Goal: Information Seeking & Learning: Check status

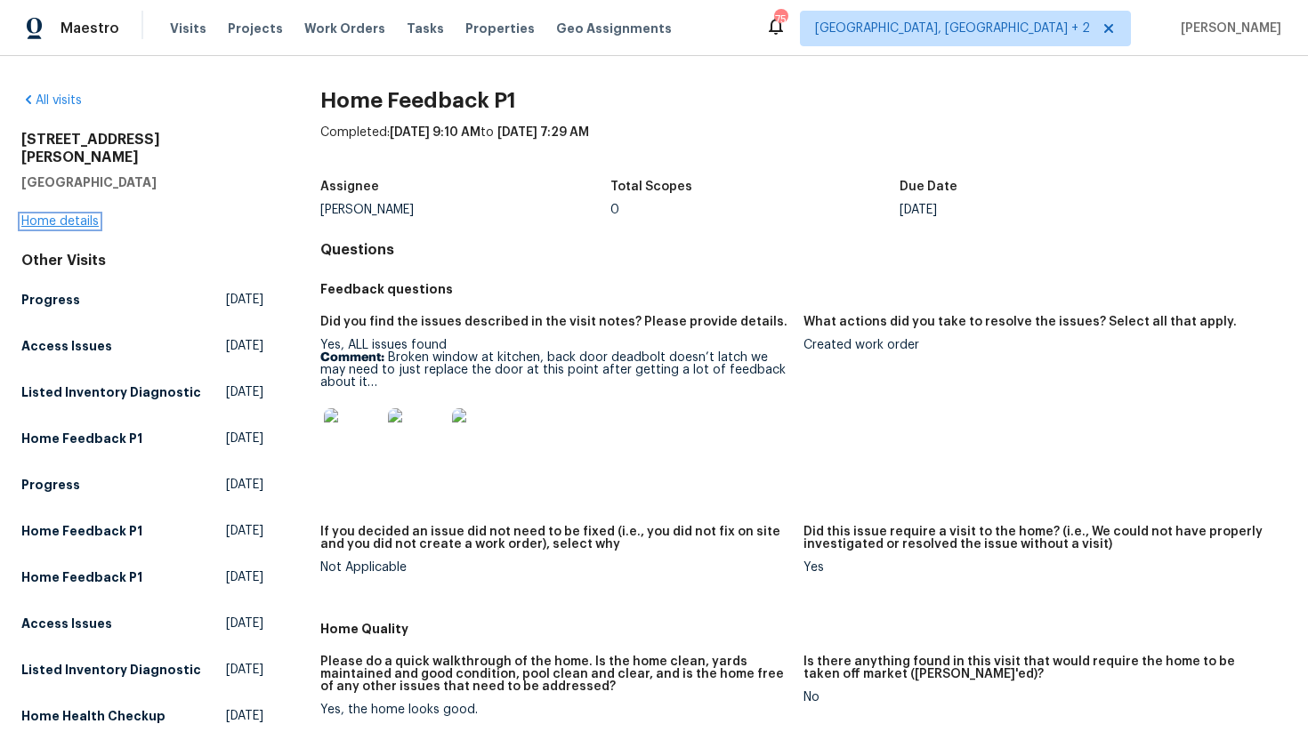
click at [72, 215] on link "Home details" at bounding box center [59, 221] width 77 height 12
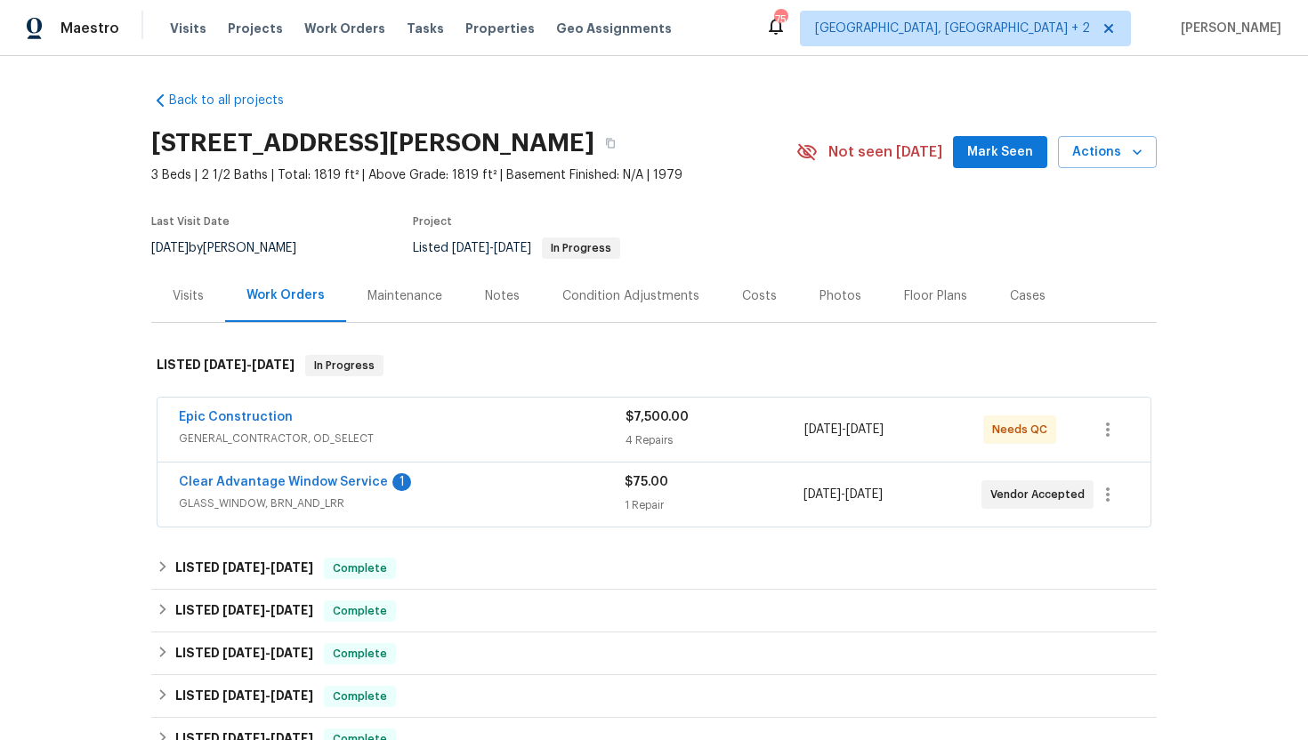
click at [477, 504] on span "GLASS_WINDOW, BRN_AND_LRR" at bounding box center [402, 504] width 446 height 18
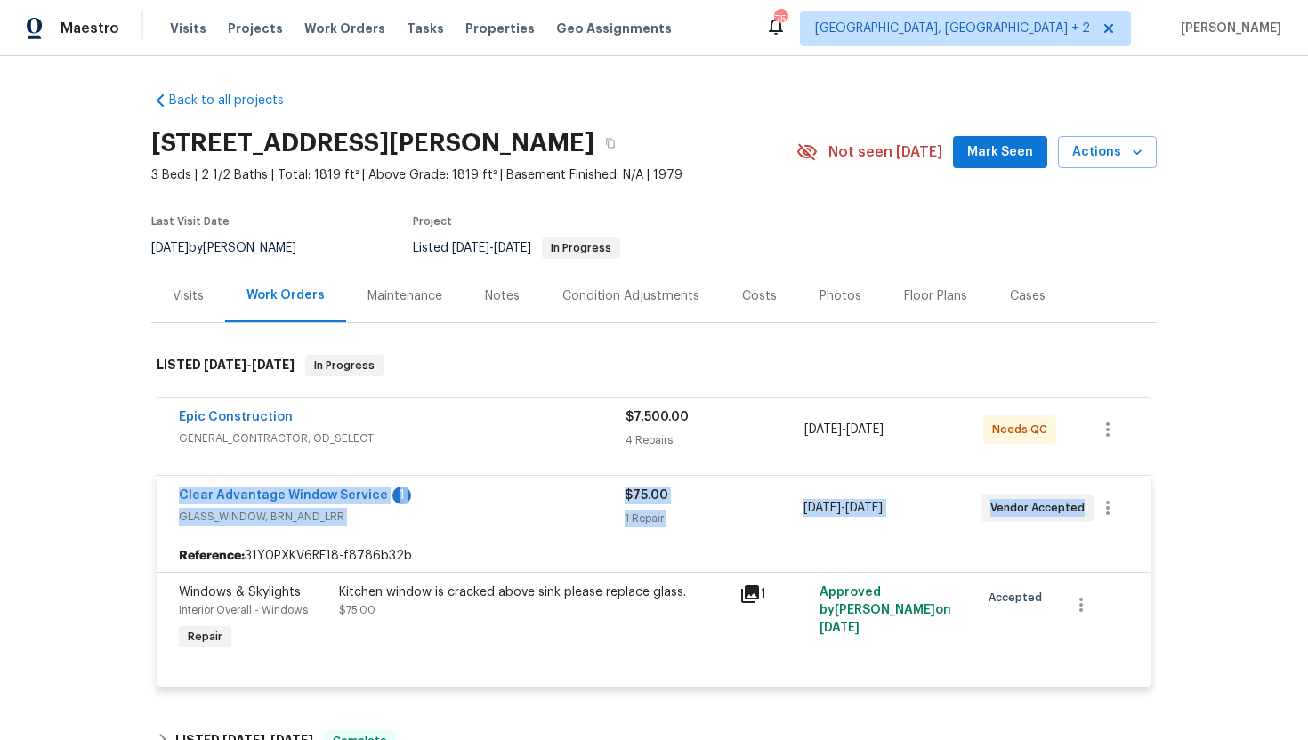
drag, startPoint x: 1080, startPoint y: 512, endPoint x: 238, endPoint y: 486, distance: 842.3
click at [238, 486] on div "Clear Advantage Window Service 1 GLASS_WINDOW, BRN_AND_LRR $75.00 1 Repair 9/10…" at bounding box center [654, 508] width 993 height 64
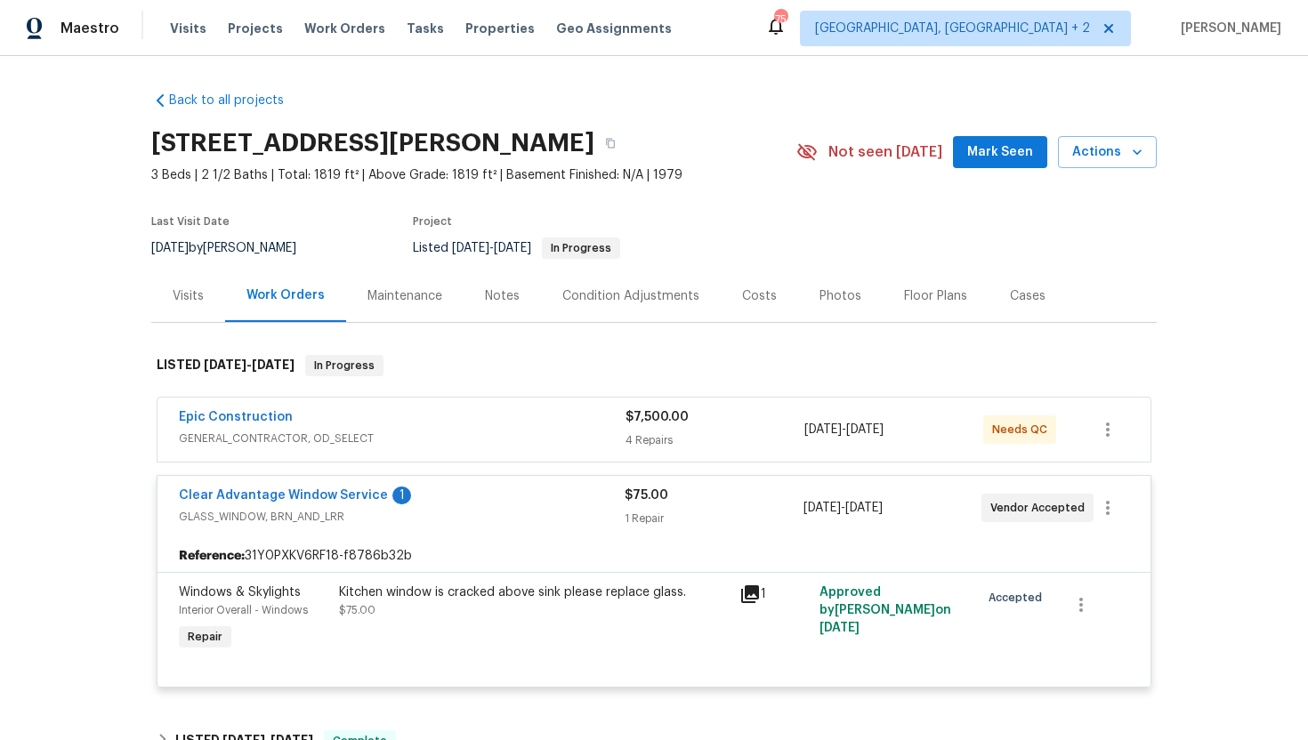
click at [508, 558] on div "Reference: 31Y0PXKV6RF18-f8786b32b" at bounding box center [654, 556] width 993 height 32
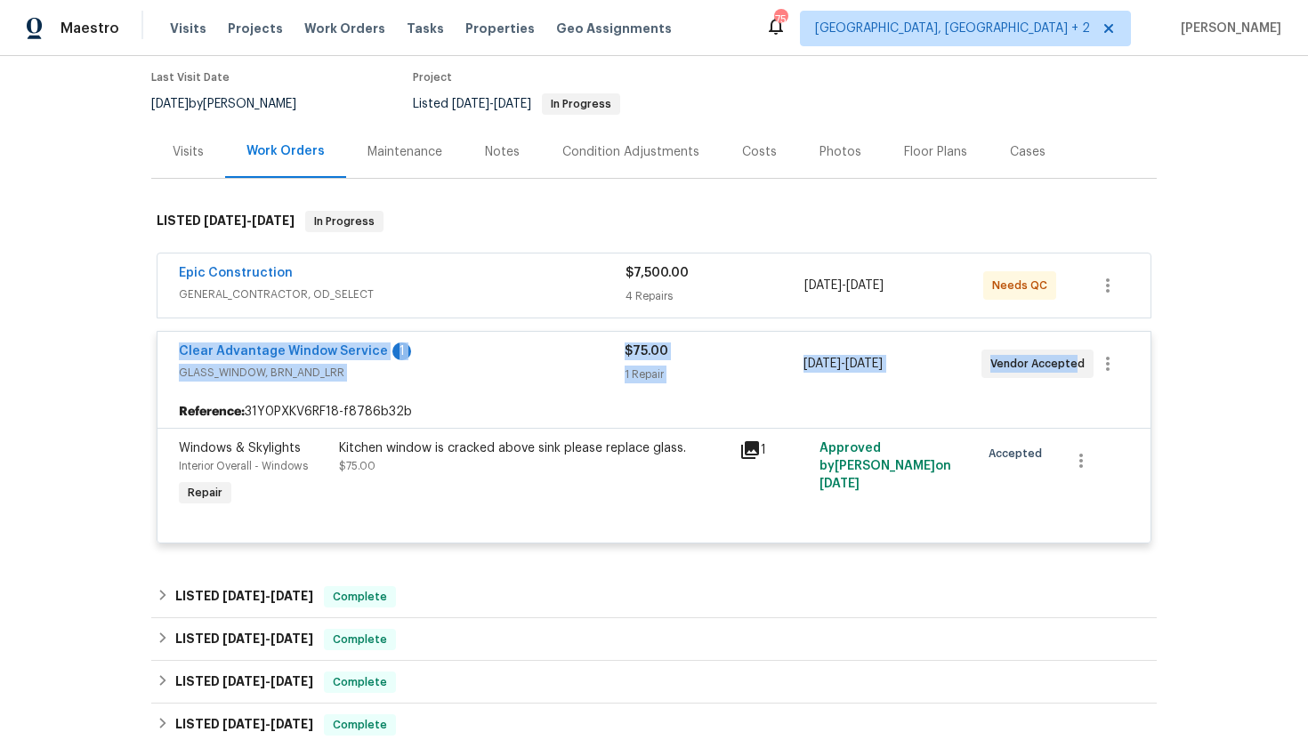
drag, startPoint x: 1076, startPoint y: 368, endPoint x: 168, endPoint y: 354, distance: 907.9
click at [168, 354] on div "Clear Advantage Window Service 1 GLASS_WINDOW, BRN_AND_LRR $75.00 1 Repair 9/10…" at bounding box center [654, 364] width 993 height 64
copy div "Clear Advantage Window Service 1 GLASS_WINDOW, BRN_AND_LRR $75.00 1 Repair 9/10…"
click at [611, 375] on span "GLASS_WINDOW, BRN_AND_LRR" at bounding box center [402, 373] width 446 height 18
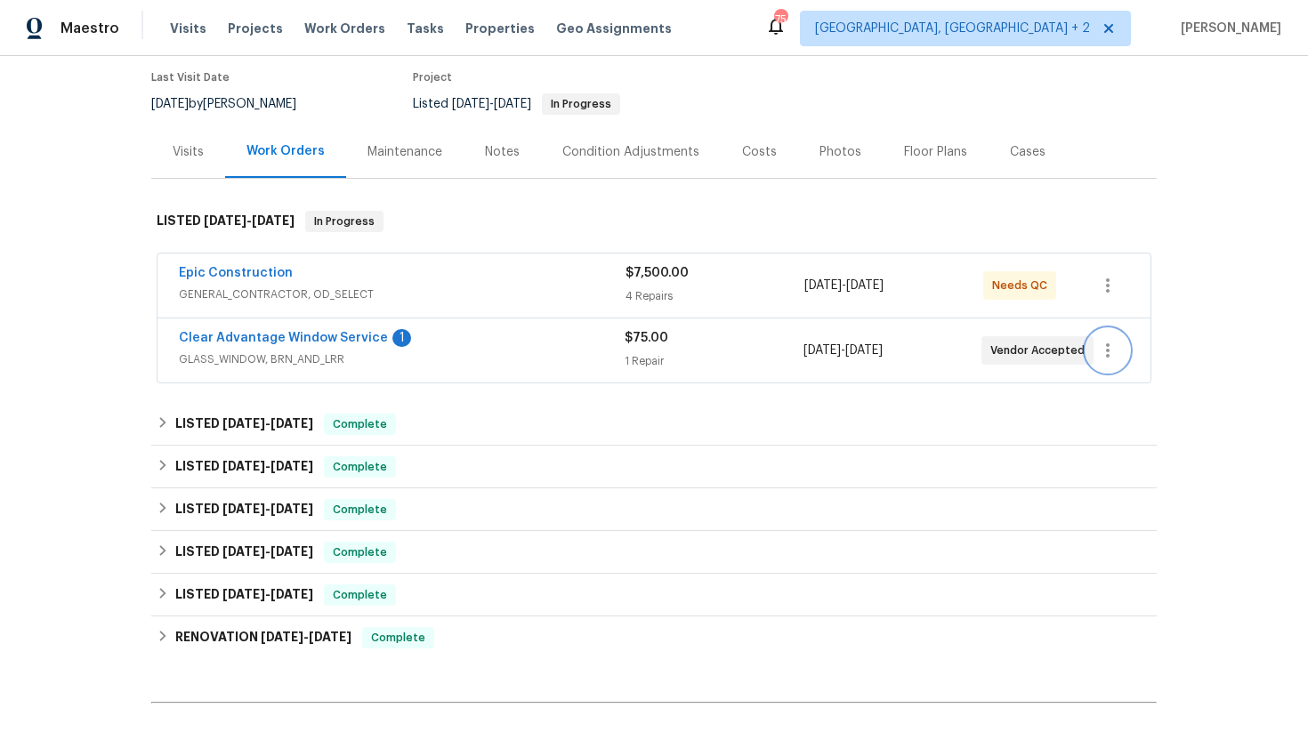
drag, startPoint x: 1092, startPoint y: 354, endPoint x: 113, endPoint y: 326, distance: 979.4
click at [113, 326] on div "Back to all projects 3705 White Bud Ct, Flower Mound, TX 75028 3 Beds | 2 1/2 B…" at bounding box center [654, 398] width 1308 height 684
click at [518, 374] on div "Clear Advantage Window Service 1 GLASS_WINDOW, BRN_AND_LRR $75.00 1 Repair 9/10…" at bounding box center [654, 351] width 993 height 64
click at [520, 361] on span "GLASS_WINDOW, BRN_AND_LRR" at bounding box center [402, 360] width 446 height 18
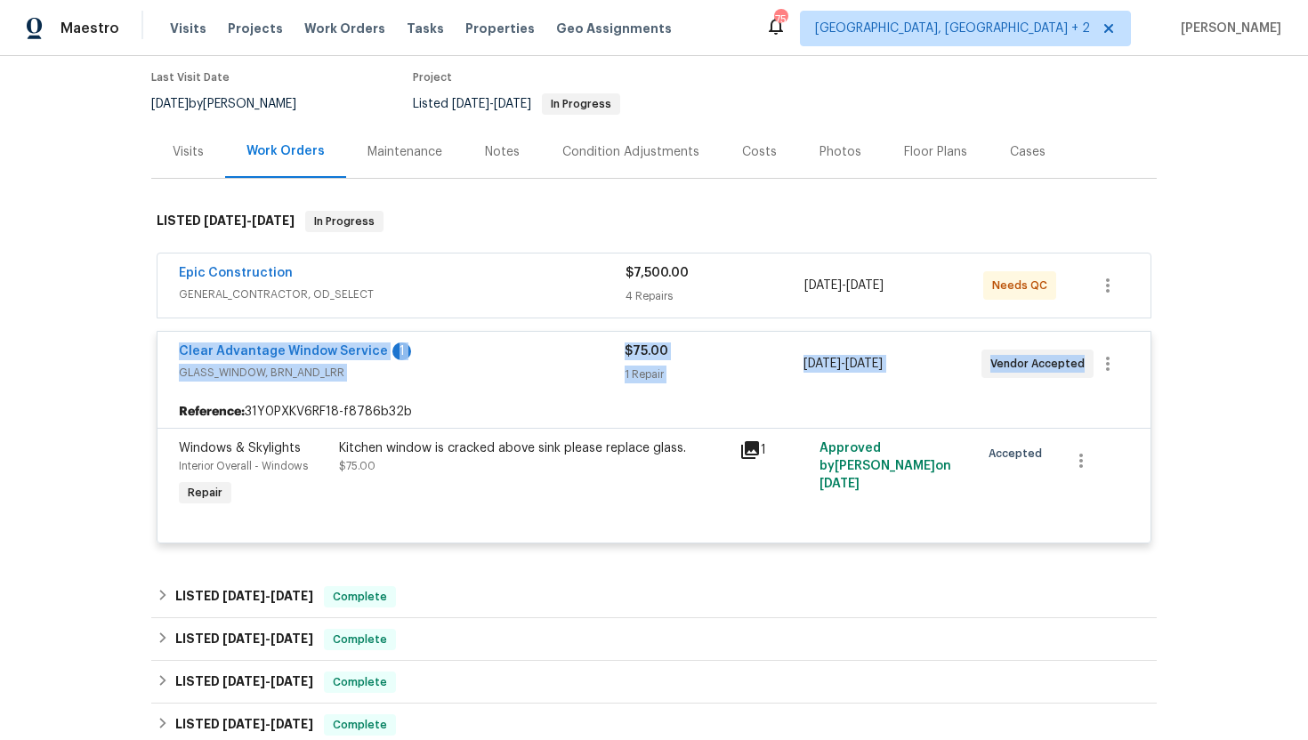
drag, startPoint x: 1018, startPoint y: 363, endPoint x: 147, endPoint y: 347, distance: 871.5
click at [147, 346] on div "Back to all projects 3705 White Bud Ct, Flower Mound, TX 75028 3 Beds | 2 1/2 B…" at bounding box center [654, 398] width 1308 height 684
copy div "Clear Advantage Window Service 1 GLASS_WINDOW, BRN_AND_LRR $75.00 1 Repair 9/10…"
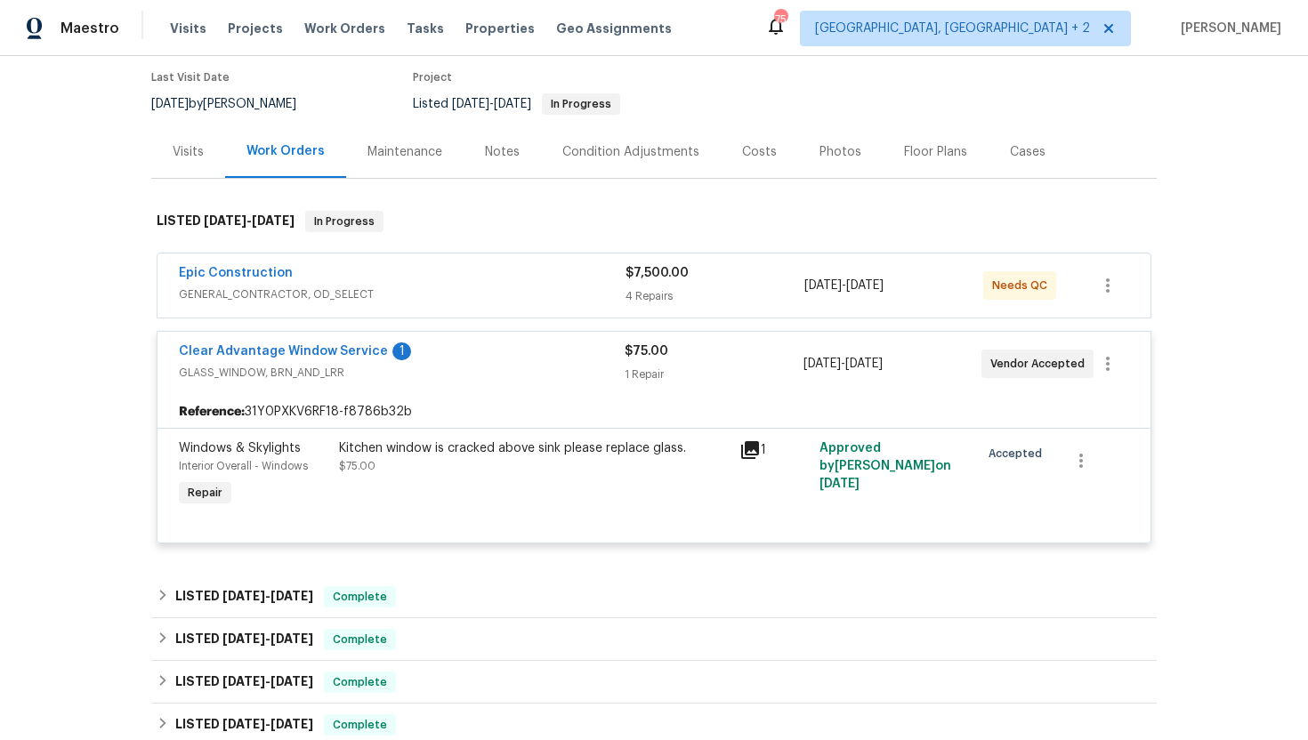
click at [197, 150] on div "Visits" at bounding box center [188, 152] width 31 height 18
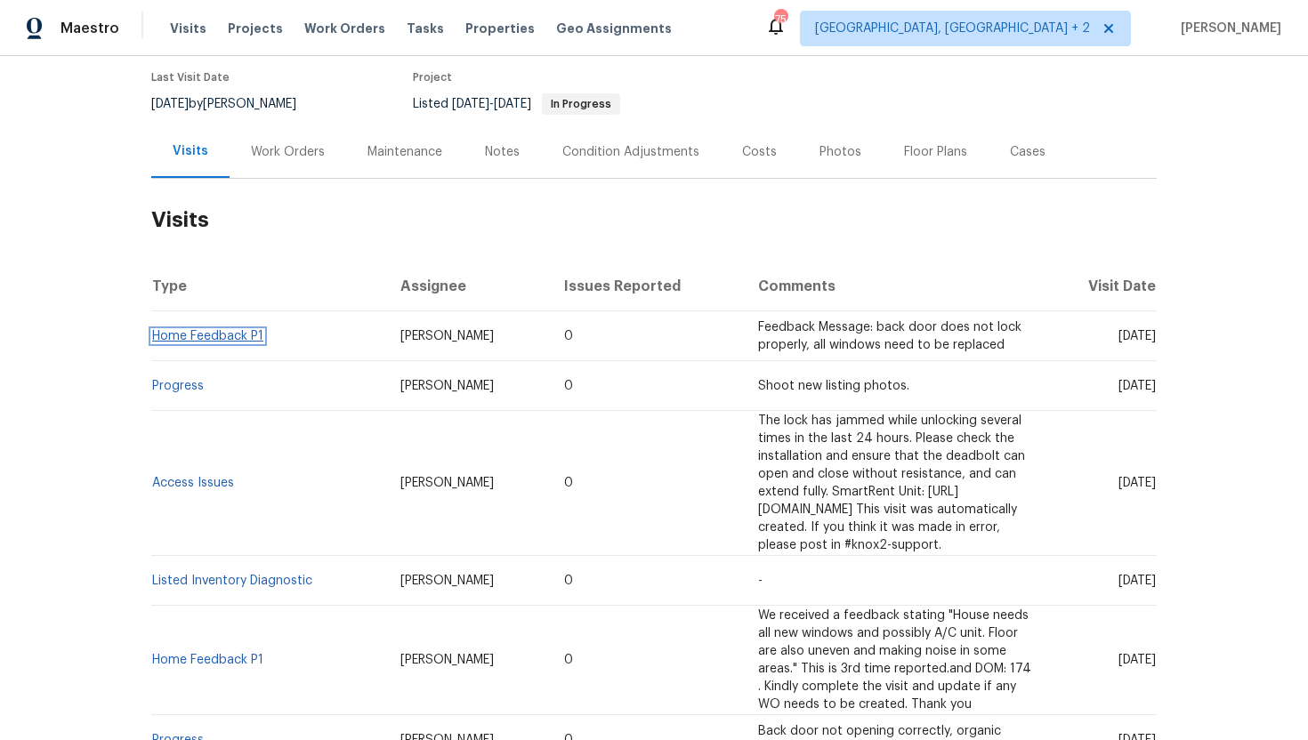
click at [229, 339] on link "Home Feedback P1" at bounding box center [207, 336] width 111 height 12
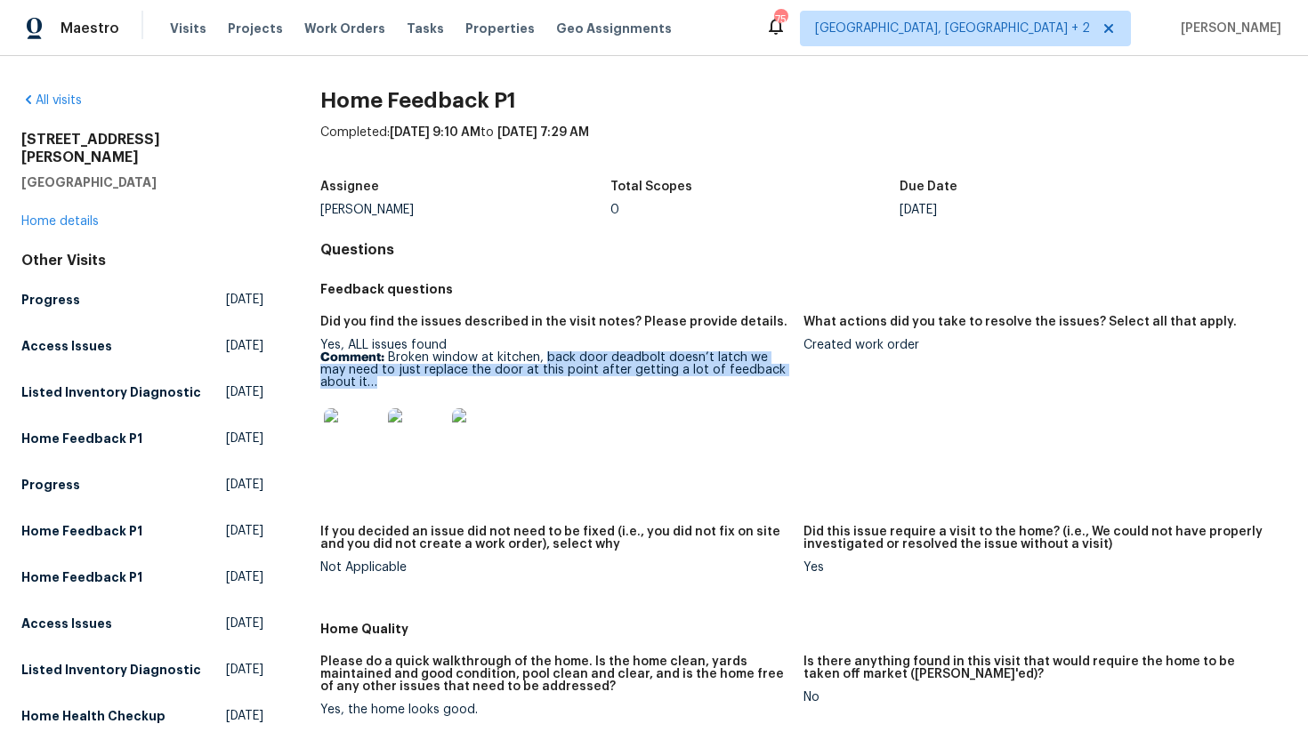
drag, startPoint x: 400, startPoint y: 387, endPoint x: 542, endPoint y: 356, distance: 145.8
click at [543, 357] on p "Comment: Broken window at kitchen, back door deadbolt doesn’t latch we may need…" at bounding box center [554, 370] width 469 height 37
copy p "back door deadbolt doesn’t latch we may need to just replace the door at this p…"
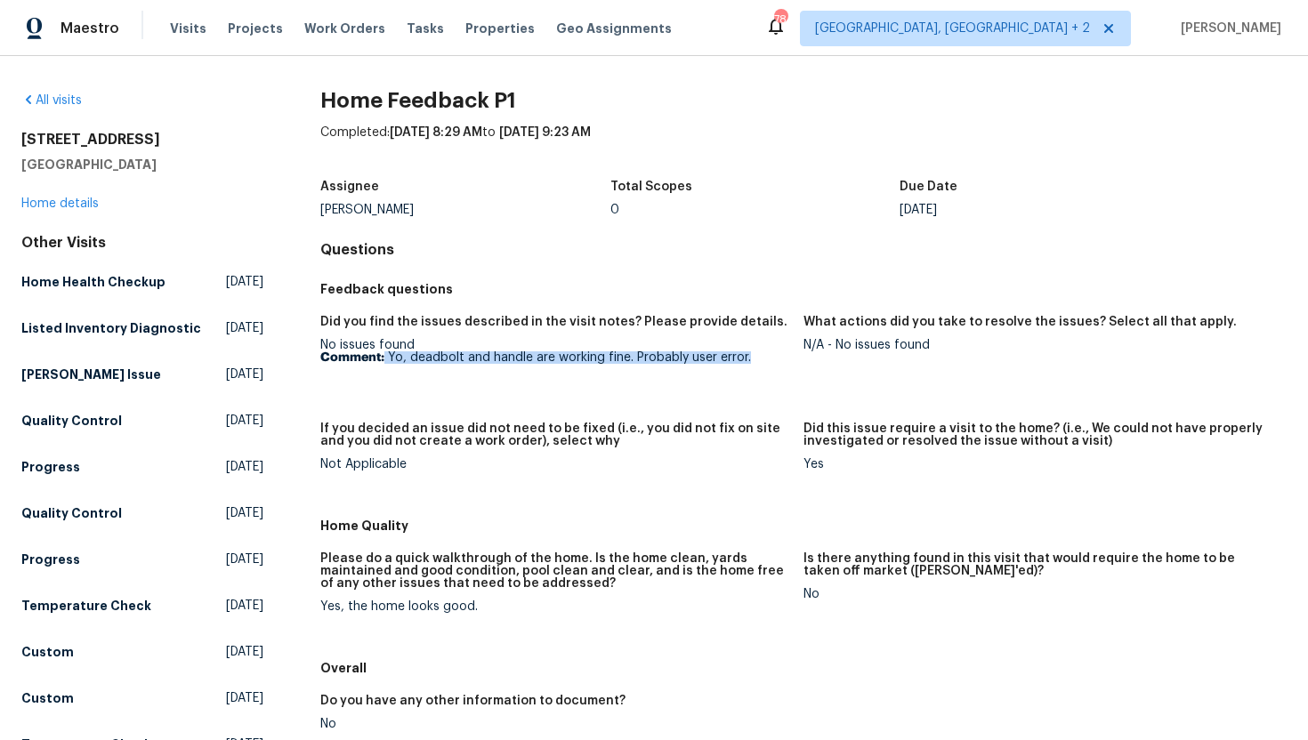
drag, startPoint x: 763, startPoint y: 364, endPoint x: 384, endPoint y: 360, distance: 378.3
click at [384, 360] on p "Comment: Yo, deadbolt and handle are working fine. Probably user error." at bounding box center [554, 358] width 469 height 12
copy p "Yo, deadbolt and handle are working fine. Probably user error."
drag, startPoint x: 938, startPoint y: 346, endPoint x: 836, endPoint y: 344, distance: 102.4
click at [836, 344] on div "N/A - No issues found" at bounding box center [1038, 345] width 469 height 12
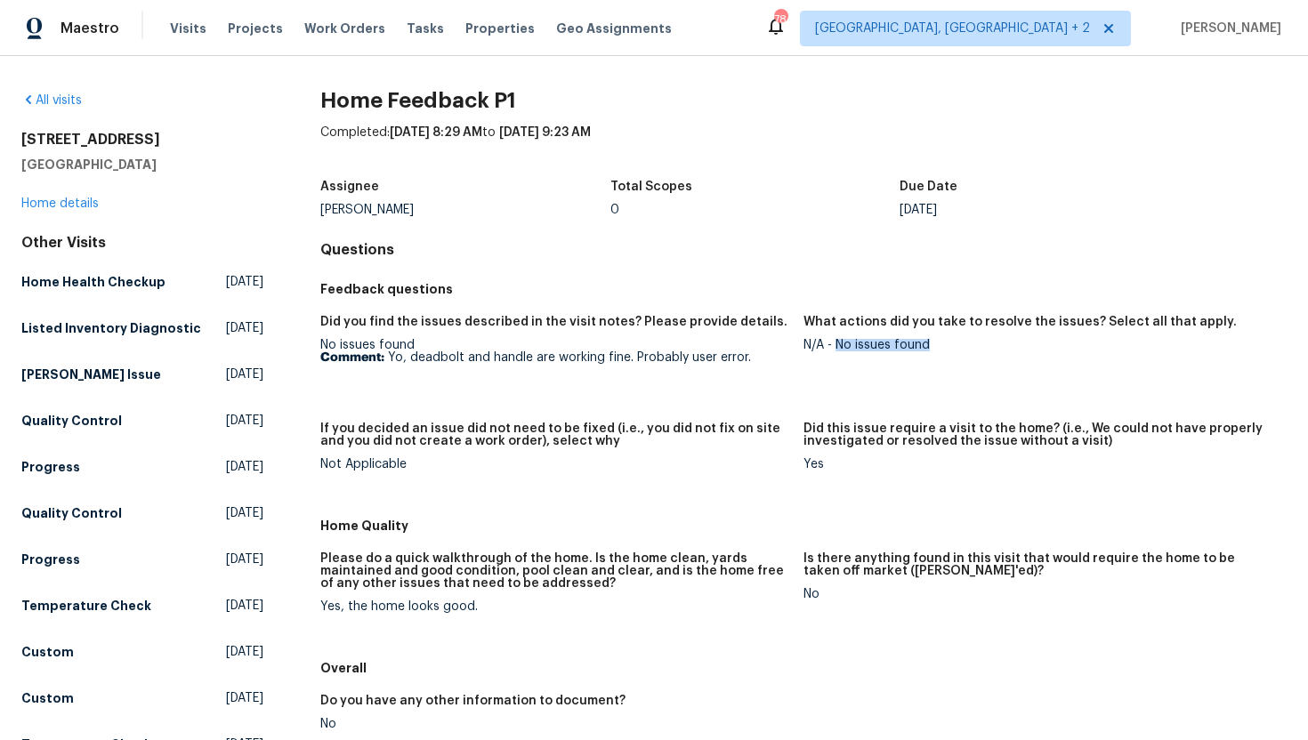
copy div "No issues found"
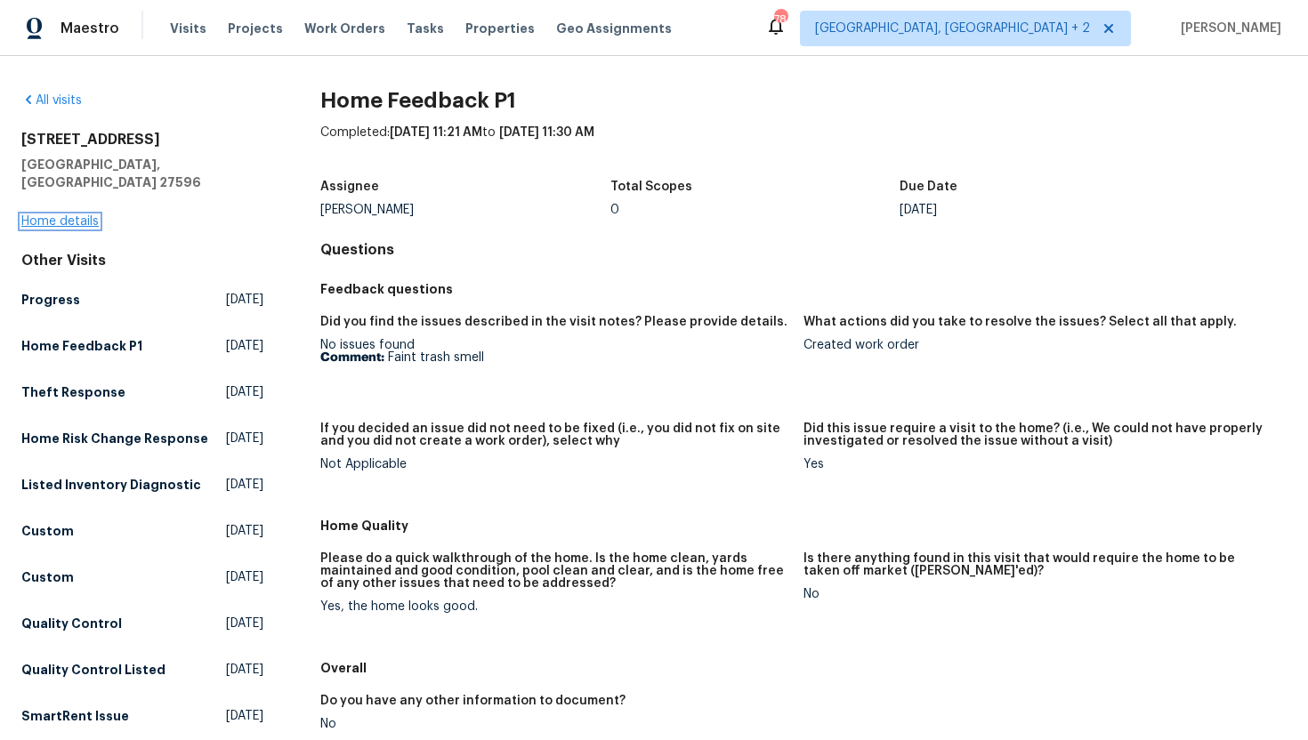
click at [77, 215] on link "Home details" at bounding box center [59, 221] width 77 height 12
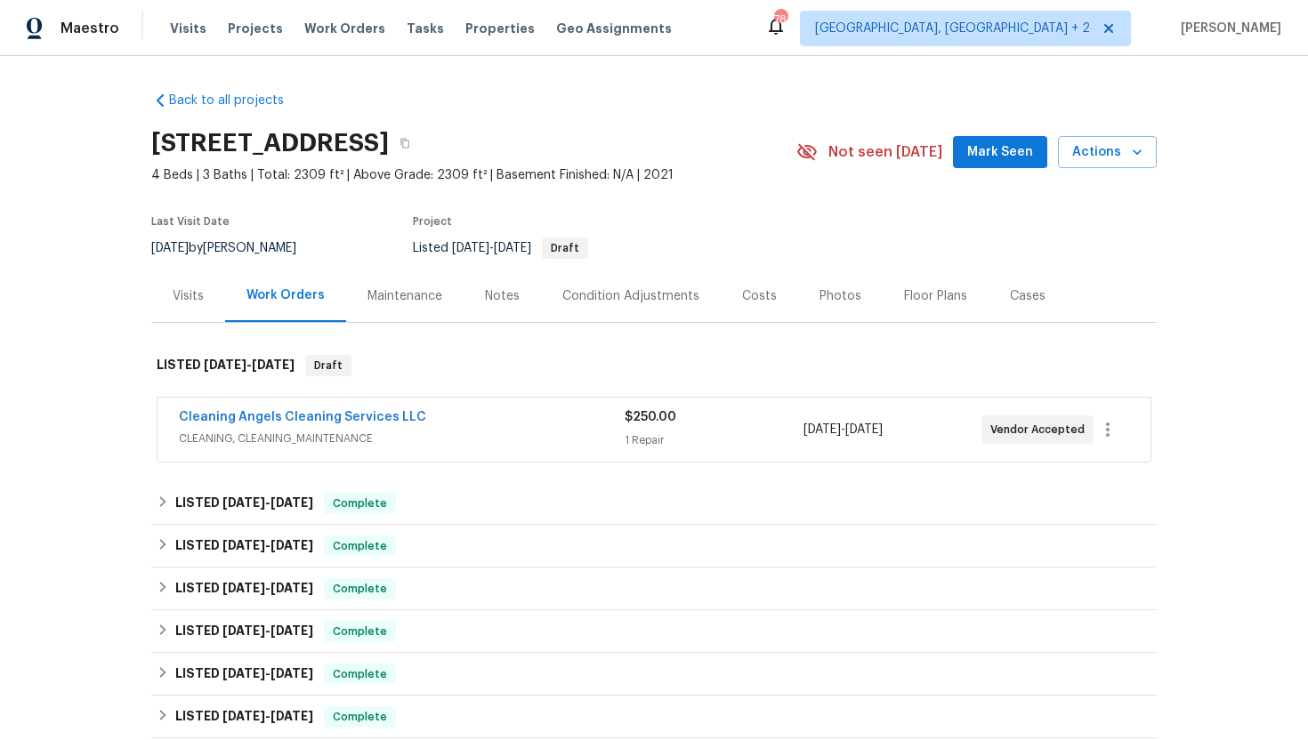
click at [464, 446] on span "CLEANING, CLEANING_MAINTENANCE" at bounding box center [402, 439] width 446 height 18
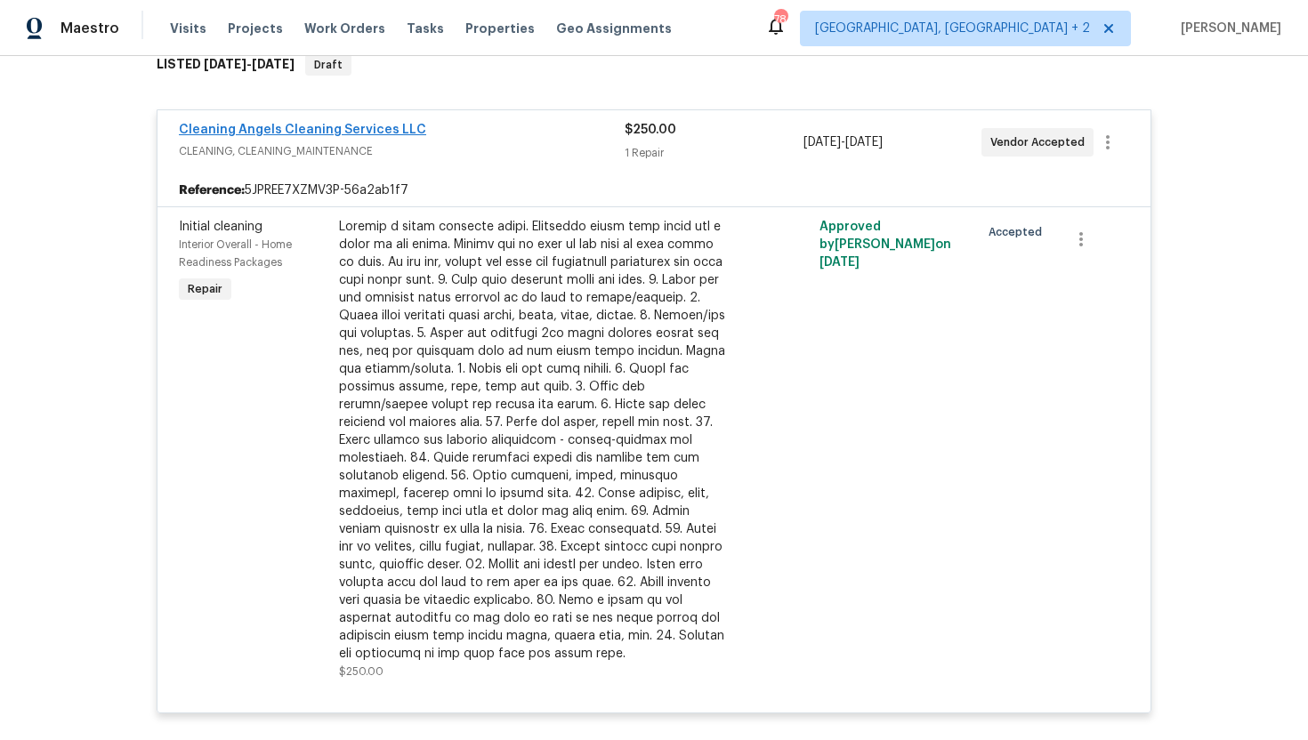
scroll to position [167, 0]
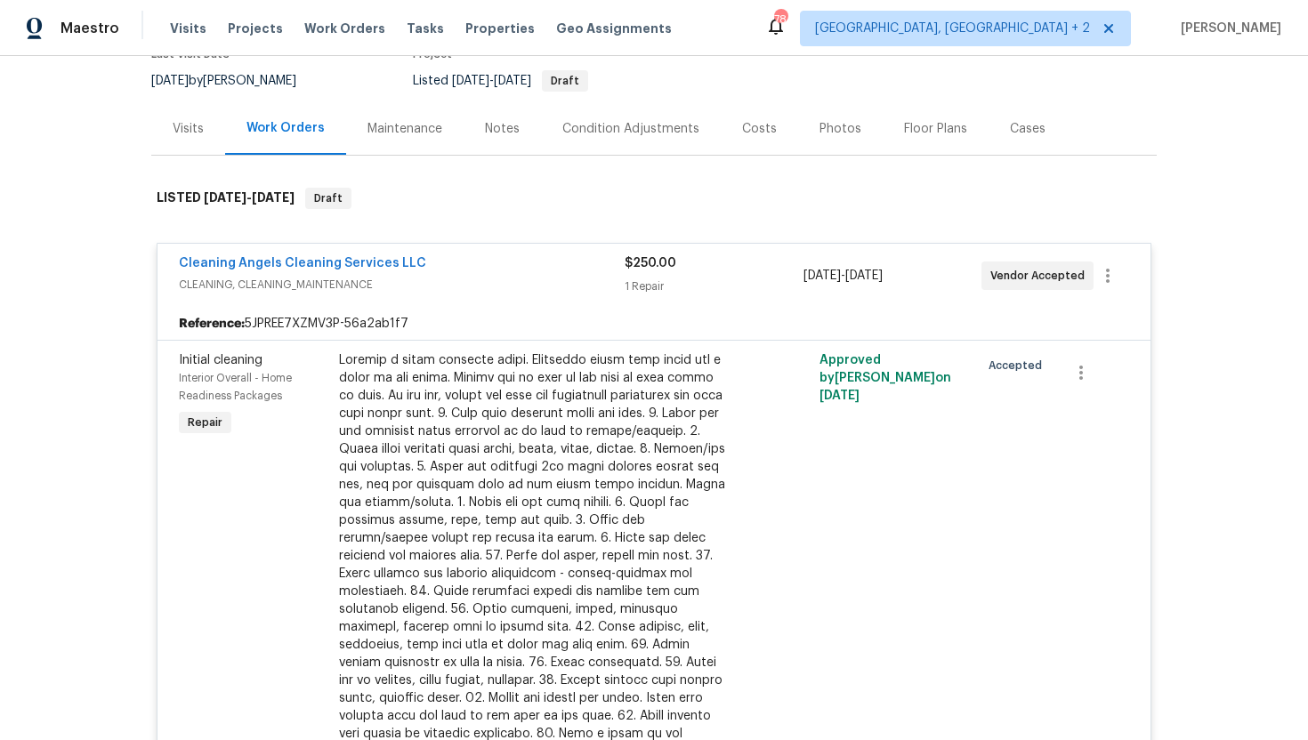
click at [207, 141] on div "Visits" at bounding box center [188, 128] width 74 height 53
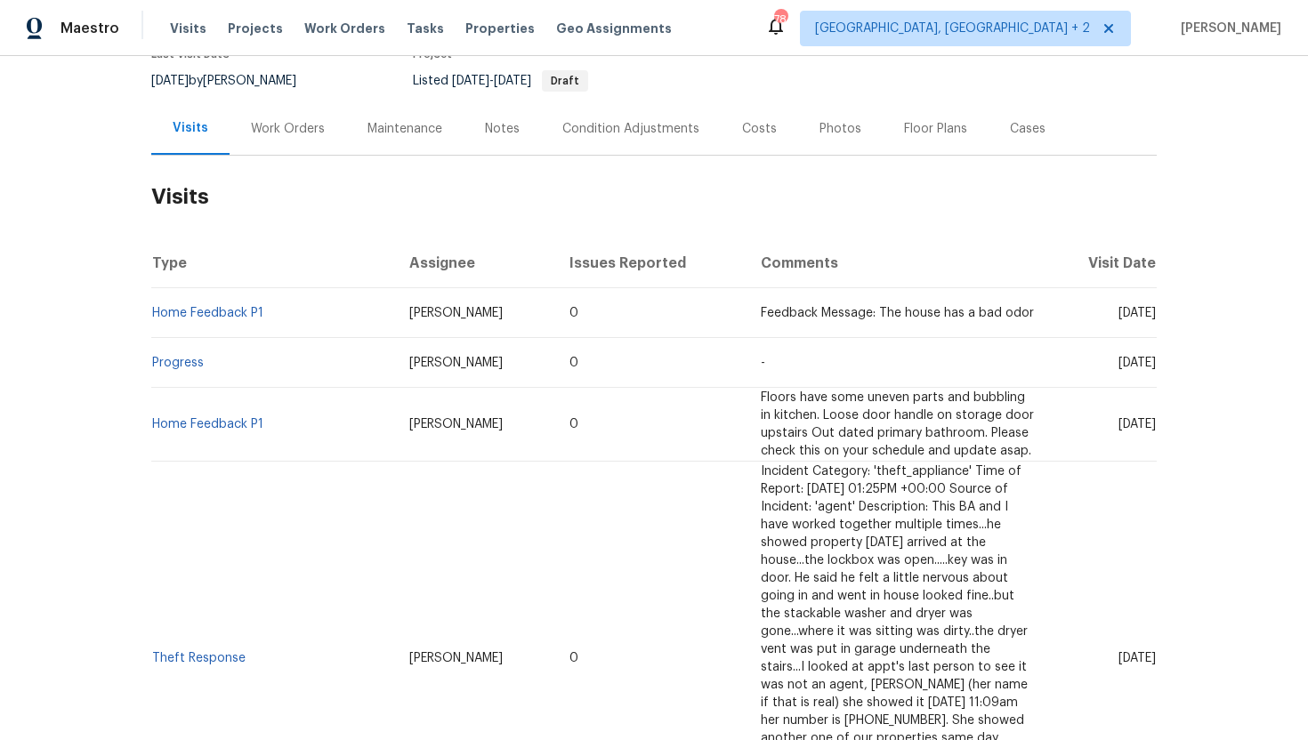
click at [263, 302] on td "Home Feedback P1" at bounding box center [273, 313] width 244 height 50
click at [247, 307] on link "Home Feedback P1" at bounding box center [207, 313] width 111 height 12
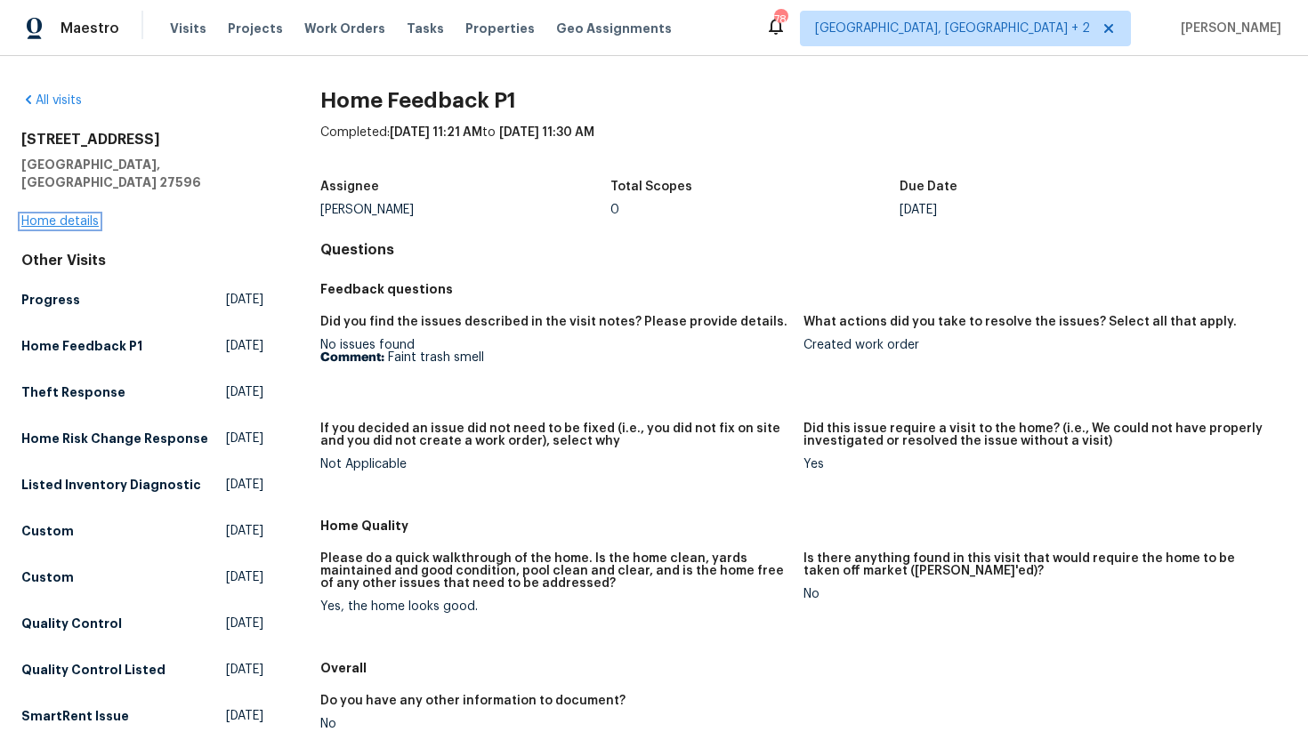
click at [66, 215] on link "Home details" at bounding box center [59, 221] width 77 height 12
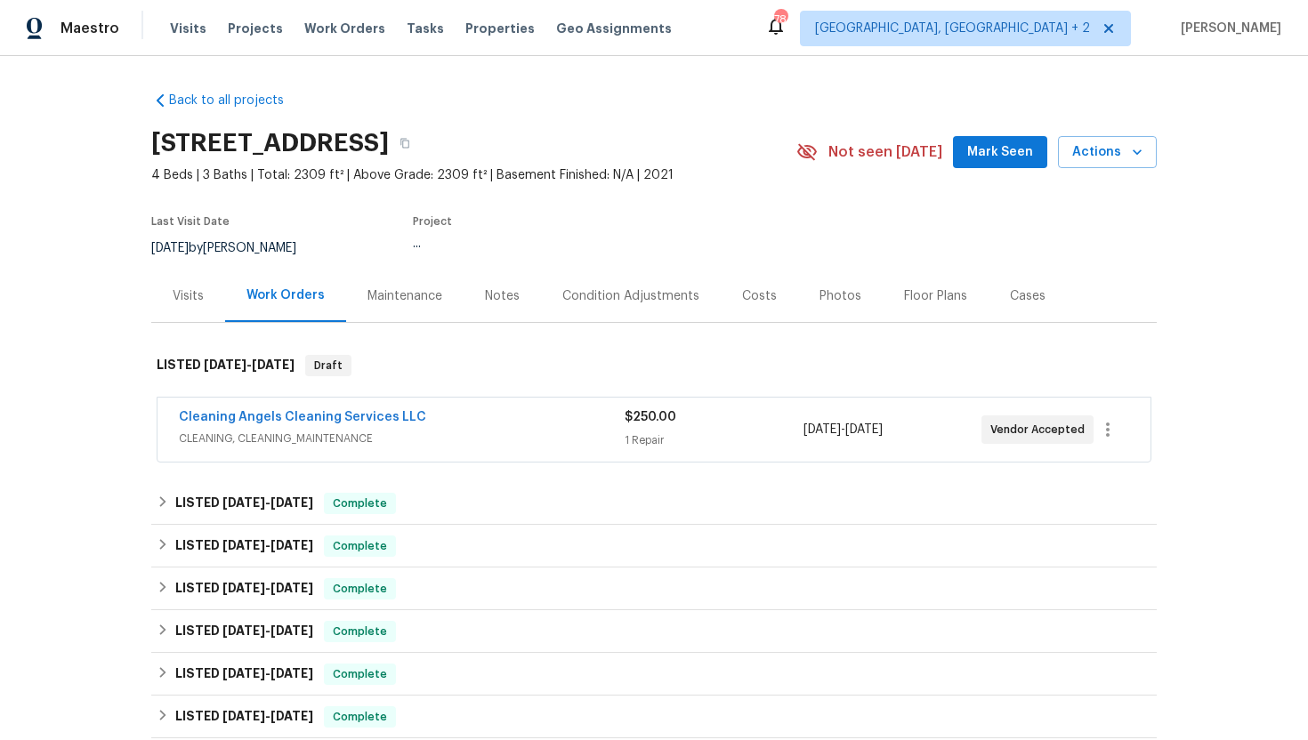
click at [424, 439] on span "CLEANING, CLEANING_MAINTENANCE" at bounding box center [402, 439] width 446 height 18
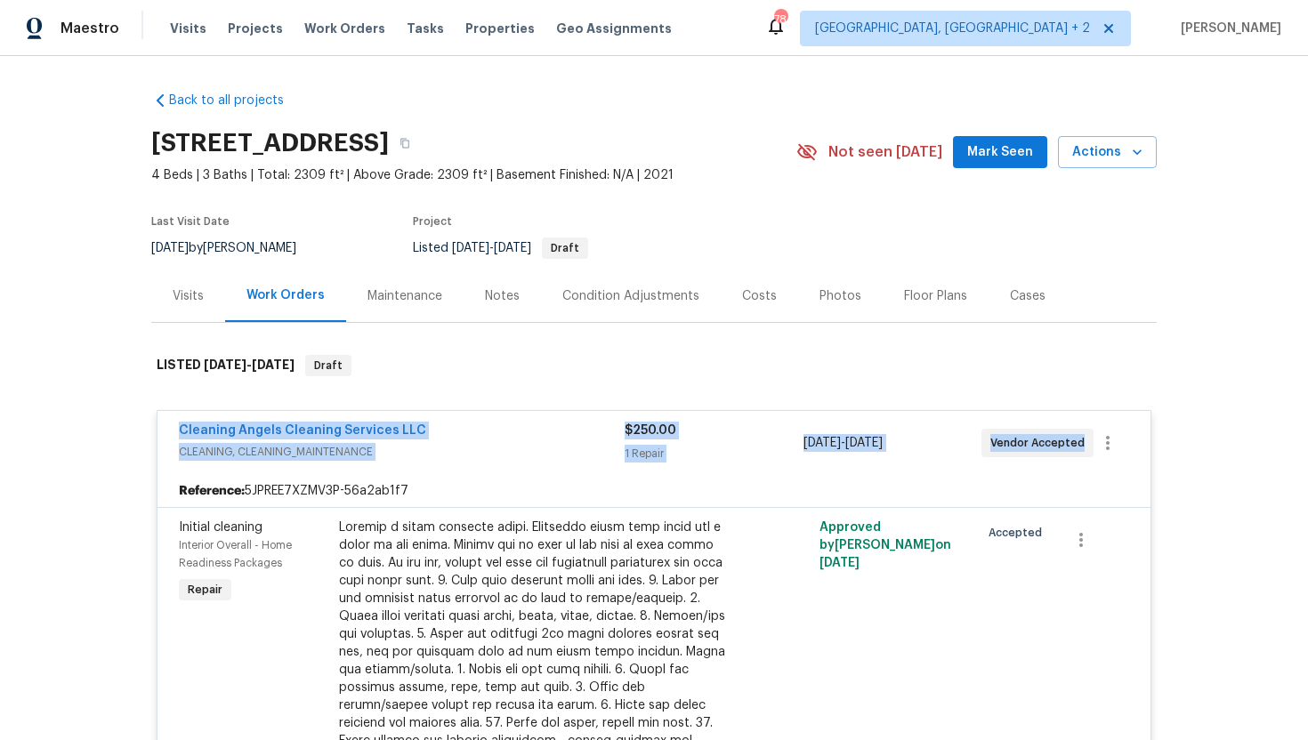
drag, startPoint x: 1078, startPoint y: 445, endPoint x: 164, endPoint y: 418, distance: 914.4
click at [164, 418] on div "Cleaning Angels Cleaning Services LLC CLEANING, CLEANING_MAINTENANCE $250.00 1 …" at bounding box center [654, 443] width 993 height 64
copy div "Cleaning Angels Cleaning Services LLC CLEANING, CLEANING_MAINTENANCE $250.00 1 …"
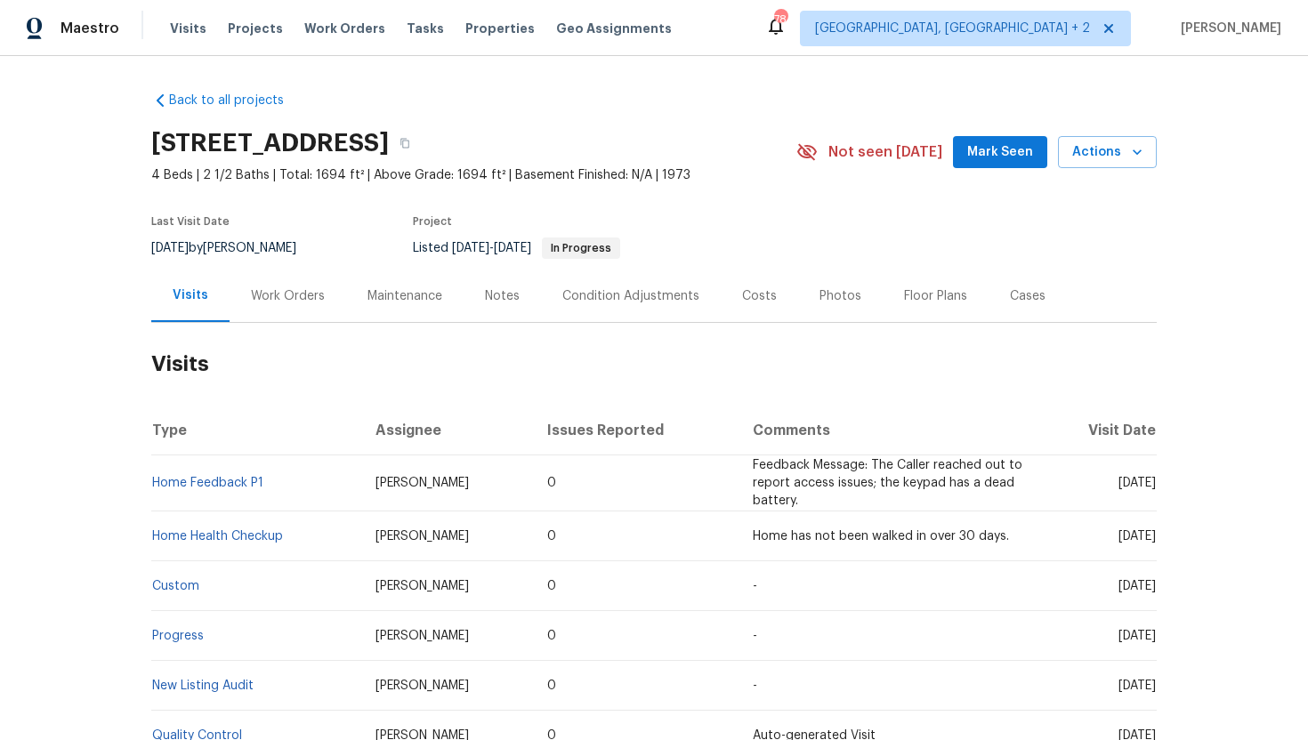
click at [283, 293] on div "Work Orders" at bounding box center [288, 296] width 74 height 18
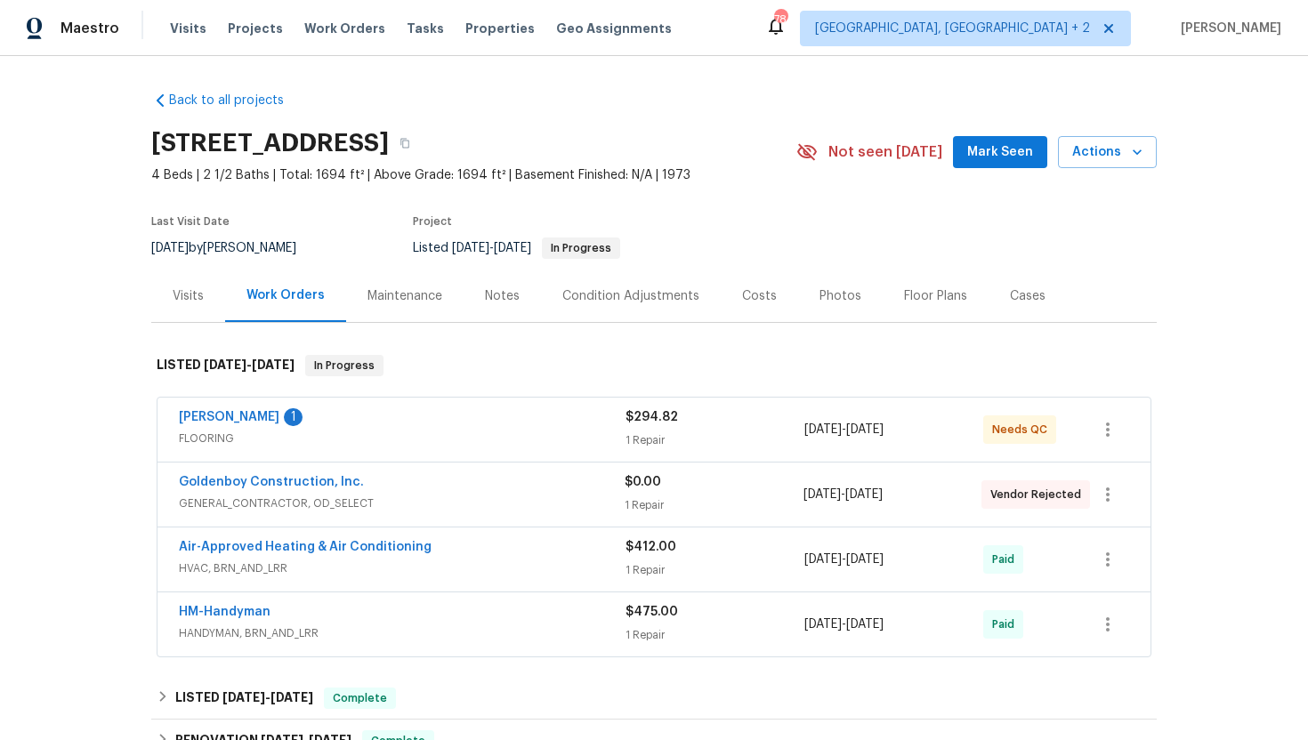
click at [516, 450] on div "Sherwin Williams 1 FLOORING" at bounding box center [402, 430] width 447 height 43
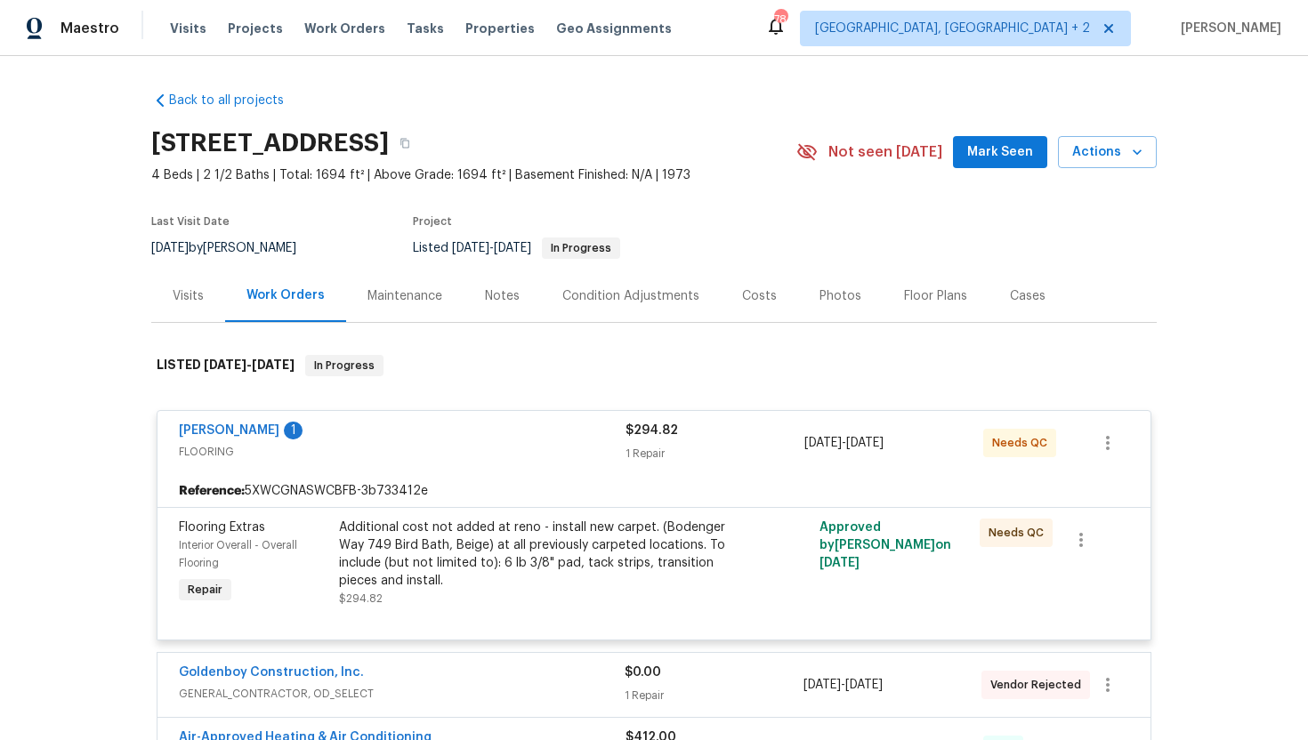
click at [198, 316] on div "Visits" at bounding box center [188, 296] width 74 height 53
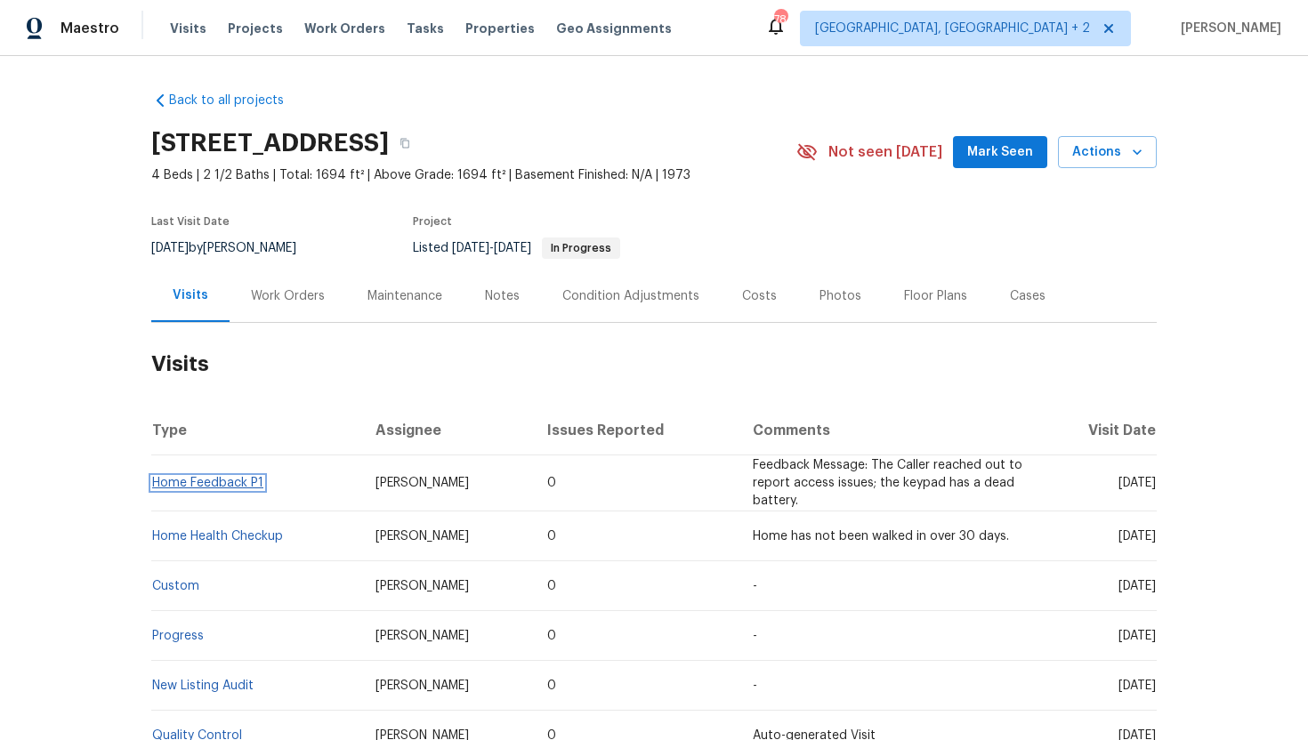
click at [253, 477] on link "Home Feedback P1" at bounding box center [207, 483] width 111 height 12
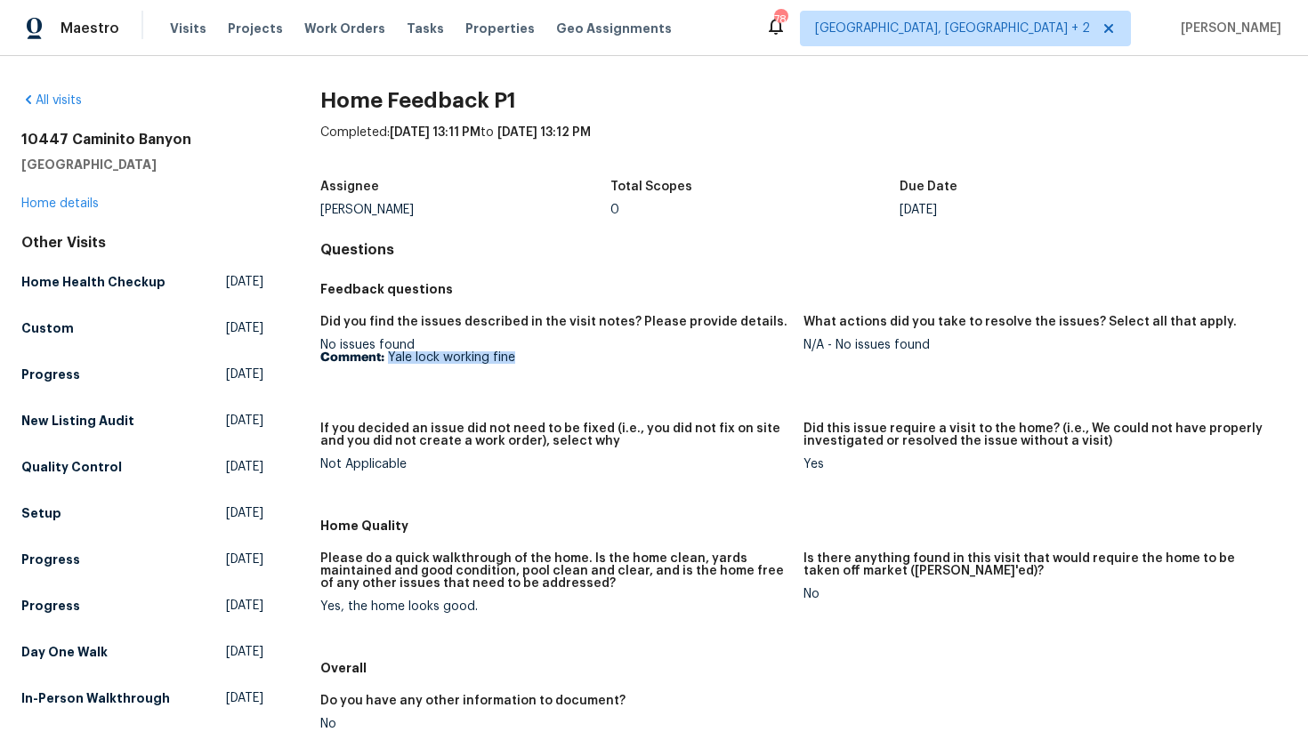
drag, startPoint x: 515, startPoint y: 356, endPoint x: 388, endPoint y: 360, distance: 127.3
click at [388, 360] on p "Comment: Yale lock working fine" at bounding box center [554, 358] width 469 height 12
copy p "Yale lock working fine"
click at [932, 346] on div "N/A - No issues found" at bounding box center [1038, 345] width 469 height 12
drag, startPoint x: 921, startPoint y: 348, endPoint x: 837, endPoint y: 349, distance: 83.7
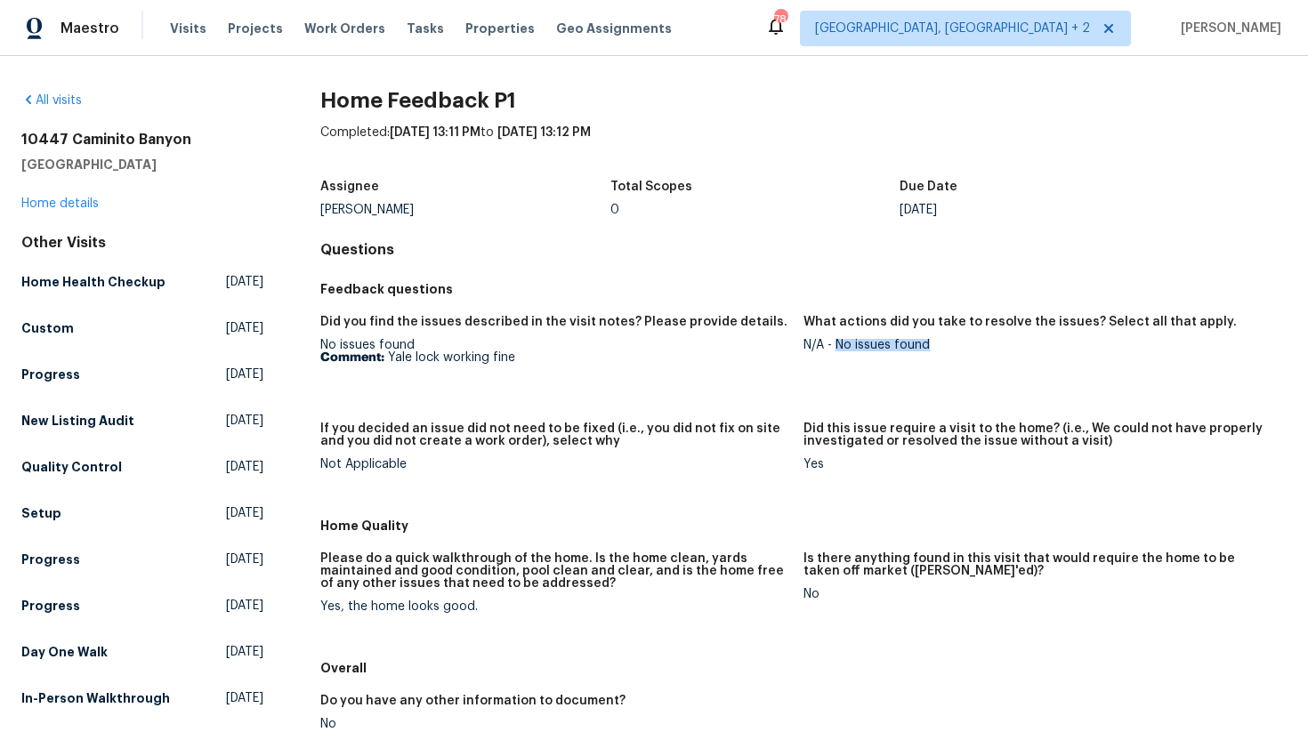
click at [837, 349] on div "N/A - No issues found" at bounding box center [1038, 345] width 469 height 12
copy div "No issues found"
